Goal: Find specific page/section: Find specific page/section

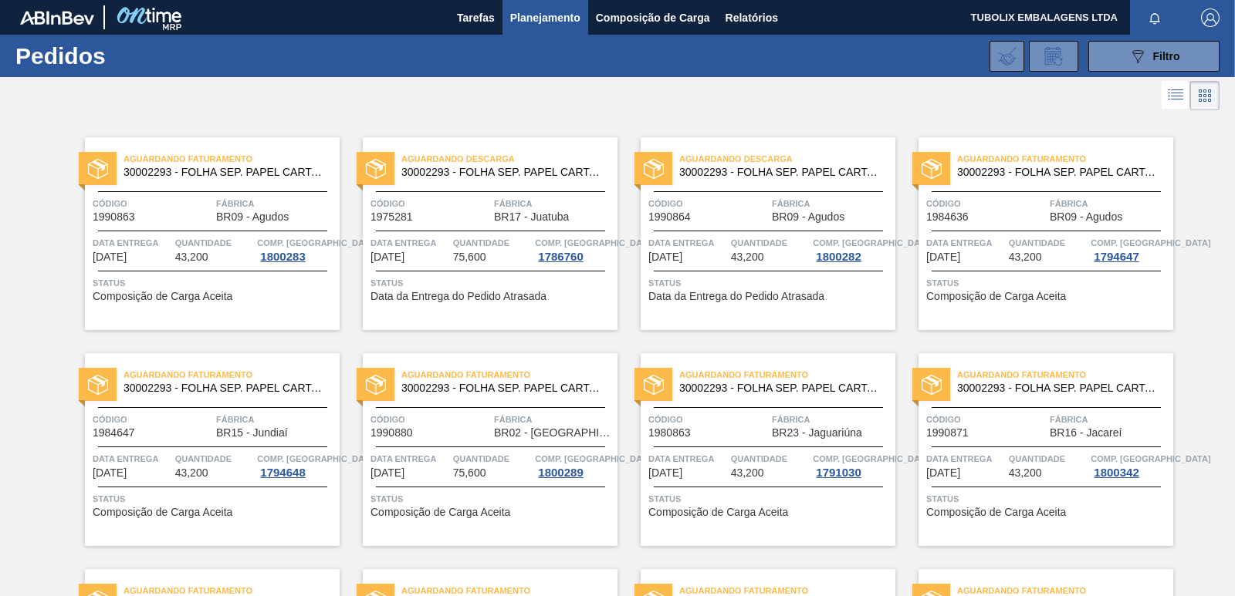
scroll to position [77, 0]
click at [461, 431] on div "Código 1990880" at bounding box center [430, 425] width 120 height 27
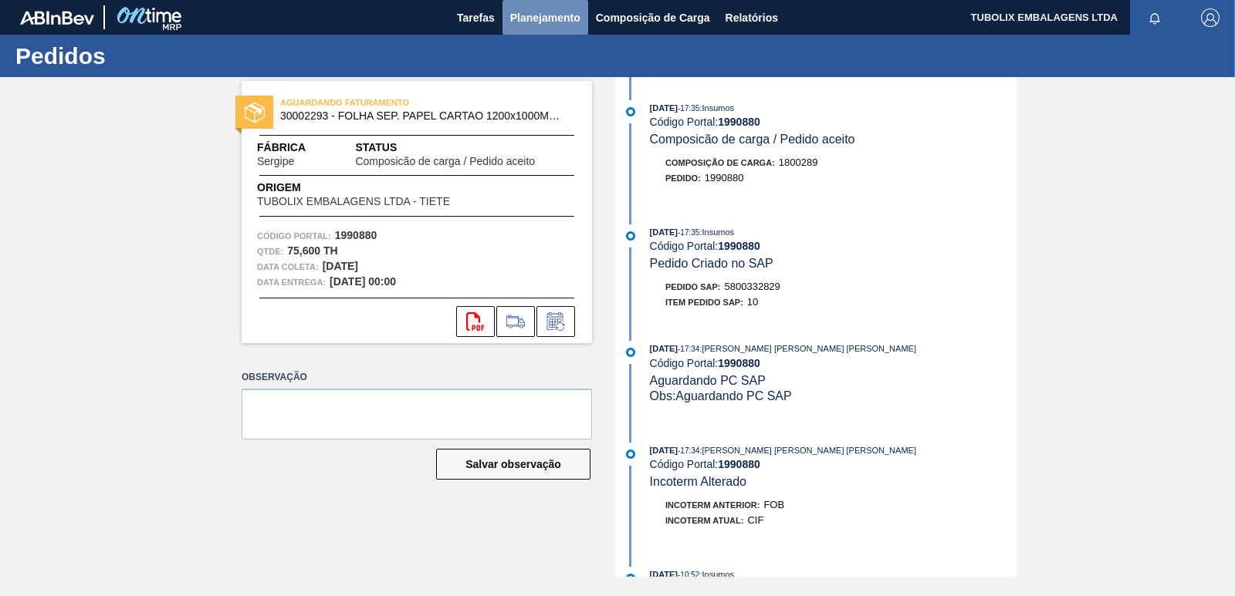
click at [535, 20] on span "Planejamento" at bounding box center [545, 17] width 70 height 19
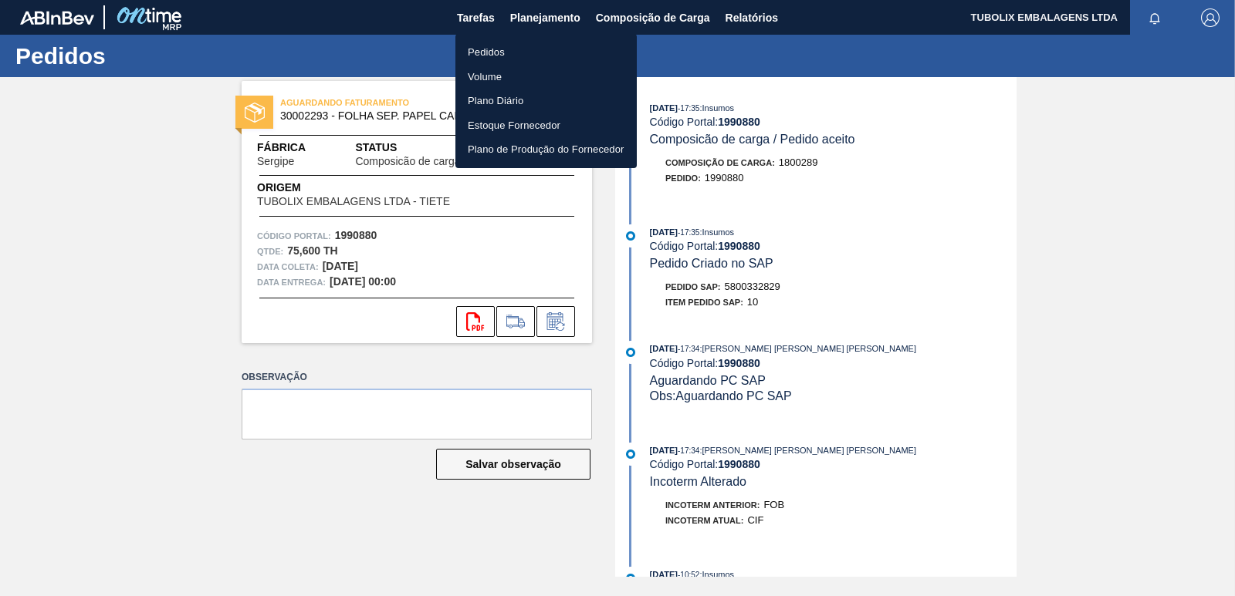
click at [495, 52] on li "Pedidos" at bounding box center [545, 52] width 181 height 25
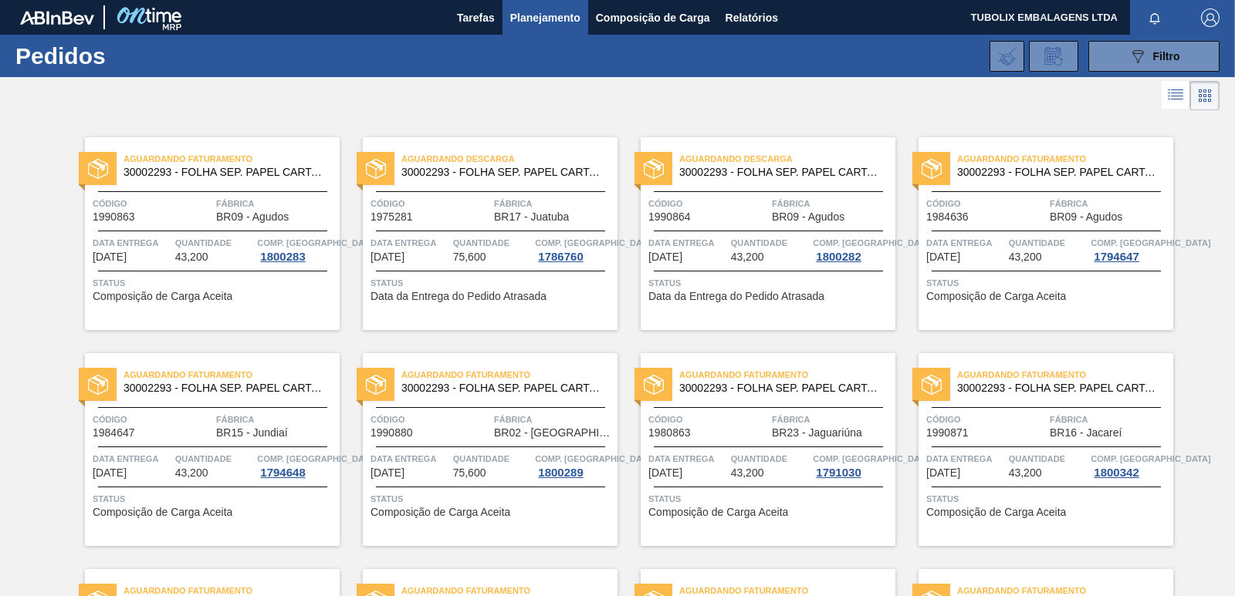
click at [462, 183] on div "Aguardando Descarga 30002293 - FOLHA SEP. PAPEL CARTAO 1200x1000M 350g" at bounding box center [490, 166] width 255 height 35
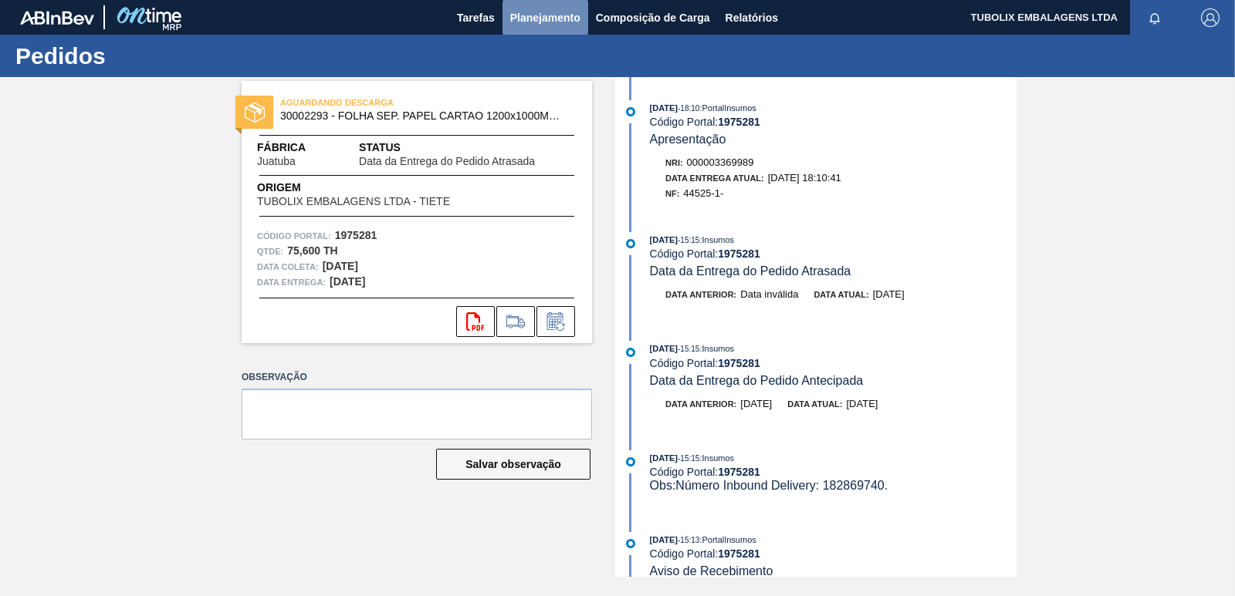
click at [549, 15] on span "Planejamento" at bounding box center [545, 17] width 70 height 19
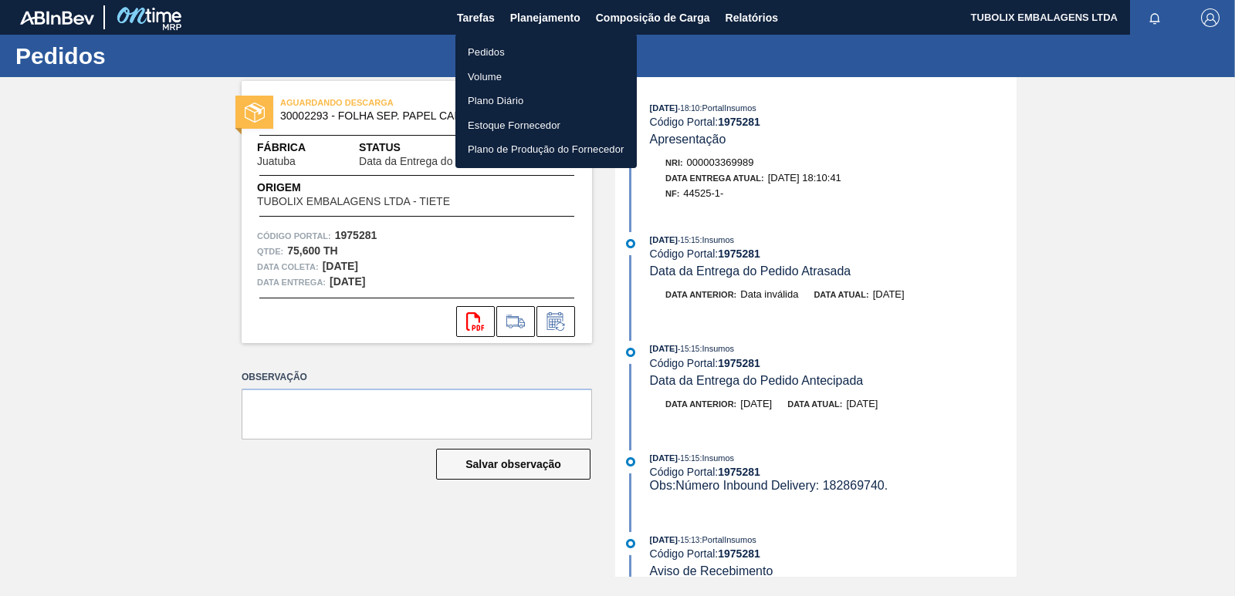
click at [497, 52] on li "Pedidos" at bounding box center [545, 52] width 181 height 25
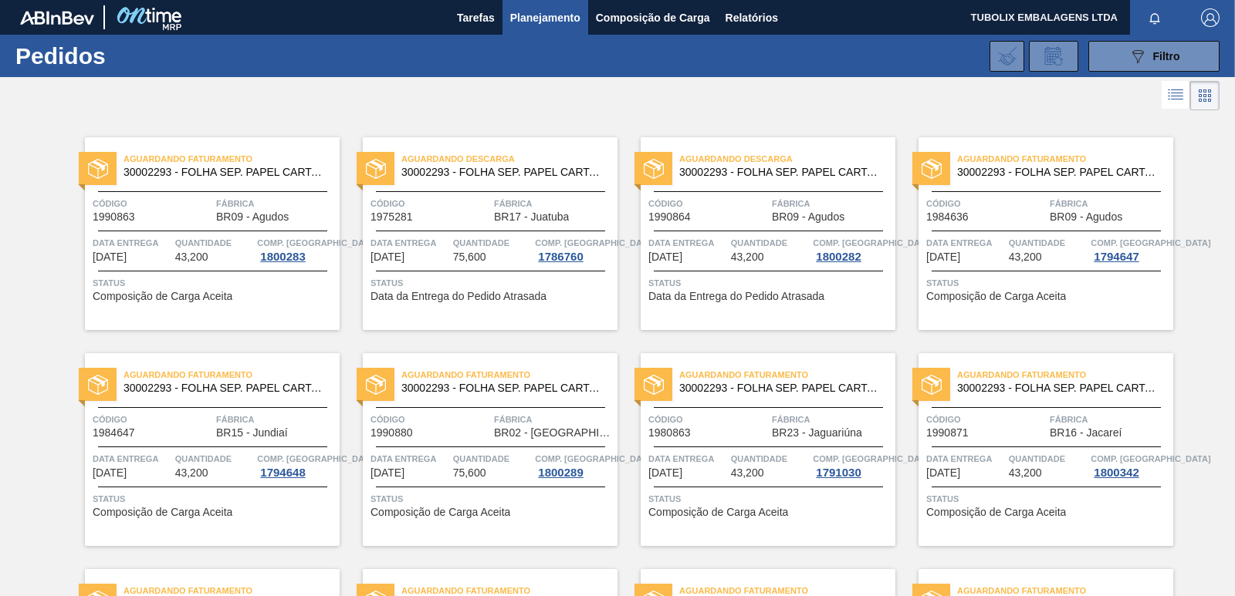
click at [741, 219] on div "Código 1990864" at bounding box center [708, 209] width 120 height 27
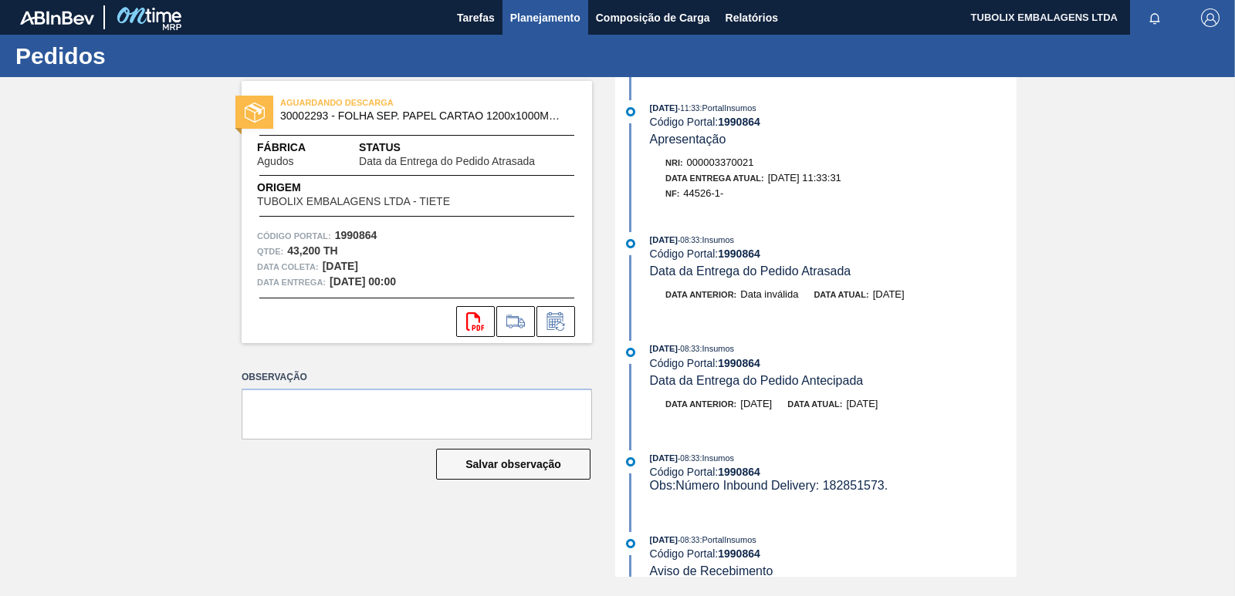
click at [554, 13] on span "Planejamento" at bounding box center [545, 17] width 70 height 19
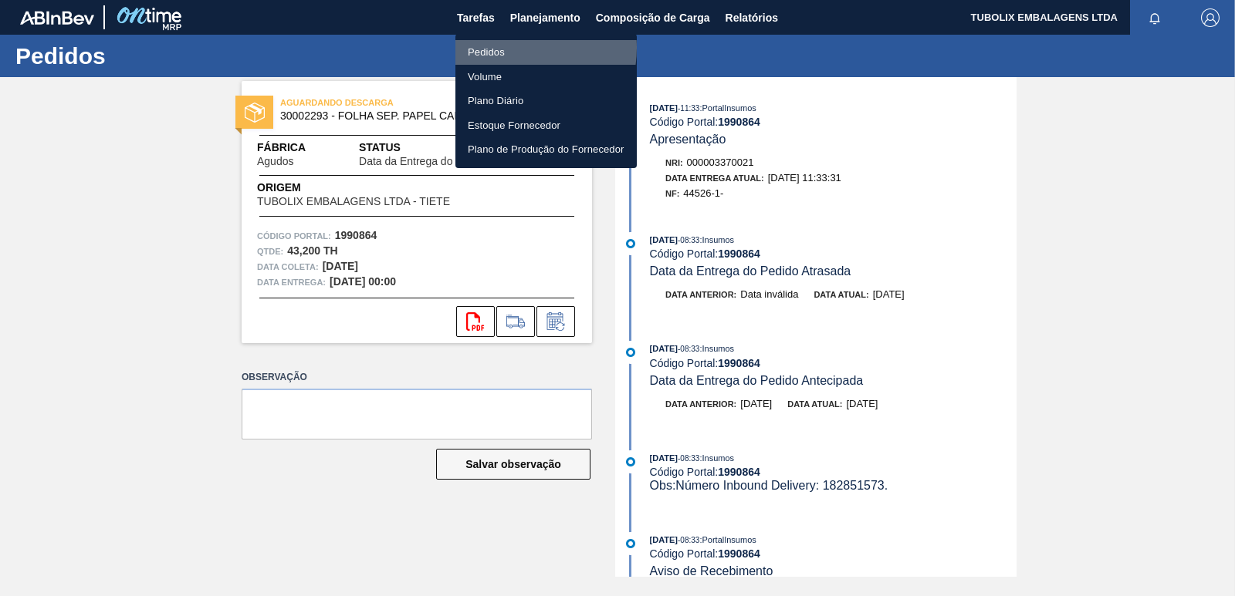
click at [509, 49] on li "Pedidos" at bounding box center [545, 52] width 181 height 25
